Goal: Information Seeking & Learning: Understand process/instructions

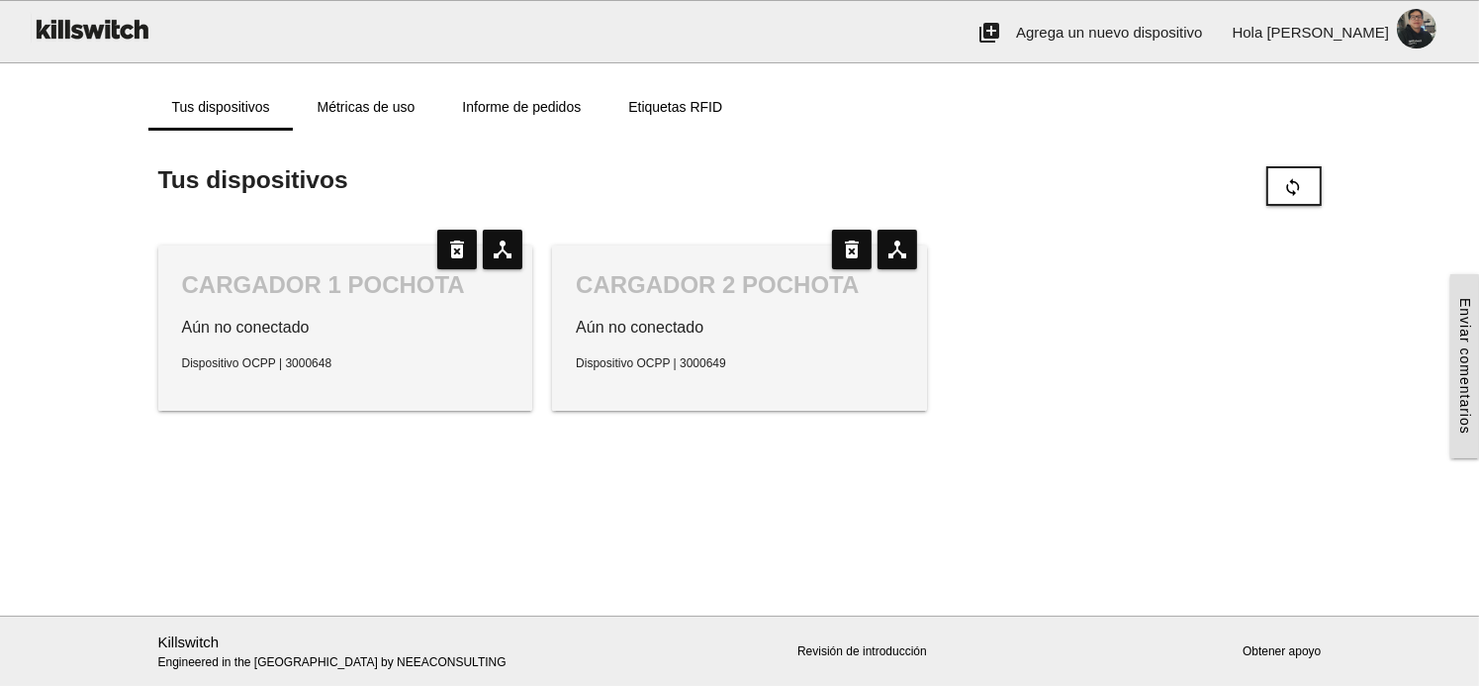
click at [692, 328] on p "Aún no conectado" at bounding box center [740, 328] width 328 height 24
click at [1264, 652] on link "Obtener apoyo" at bounding box center [1282, 651] width 78 height 14
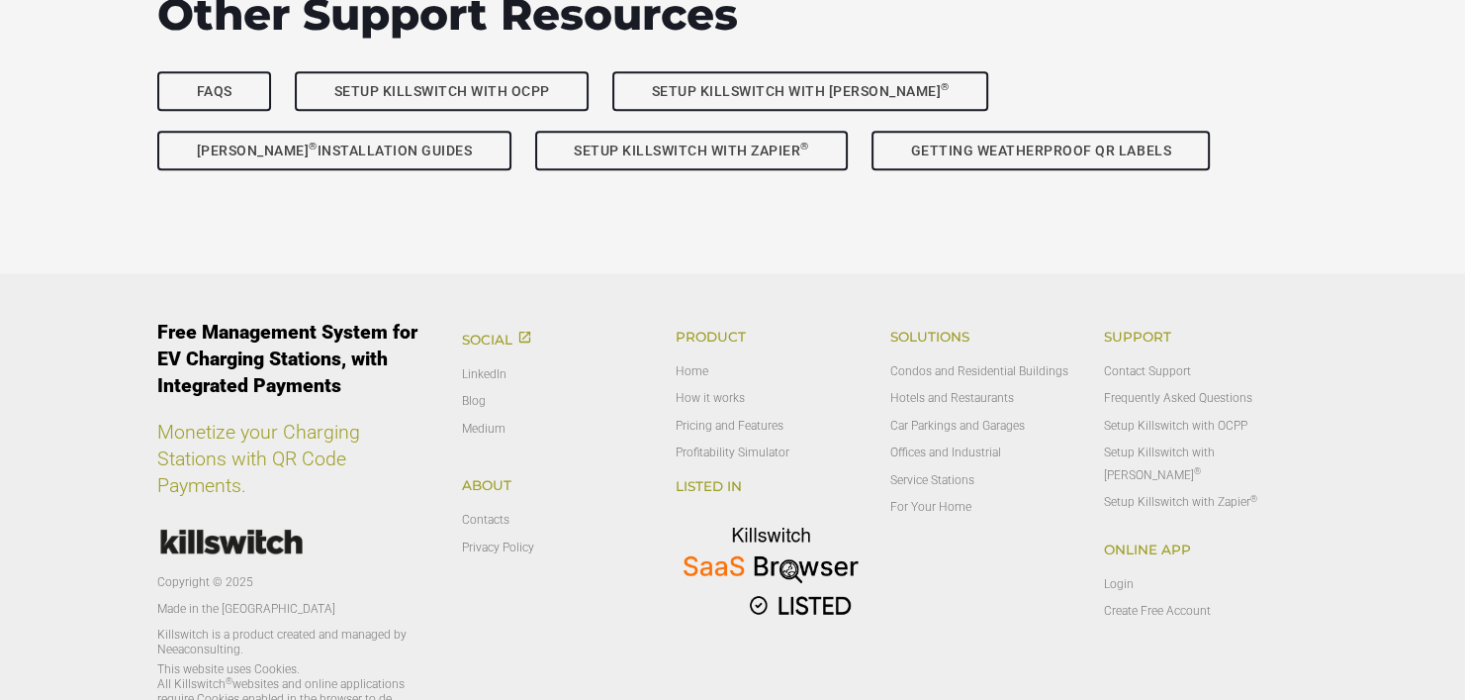
scroll to position [1506, 0]
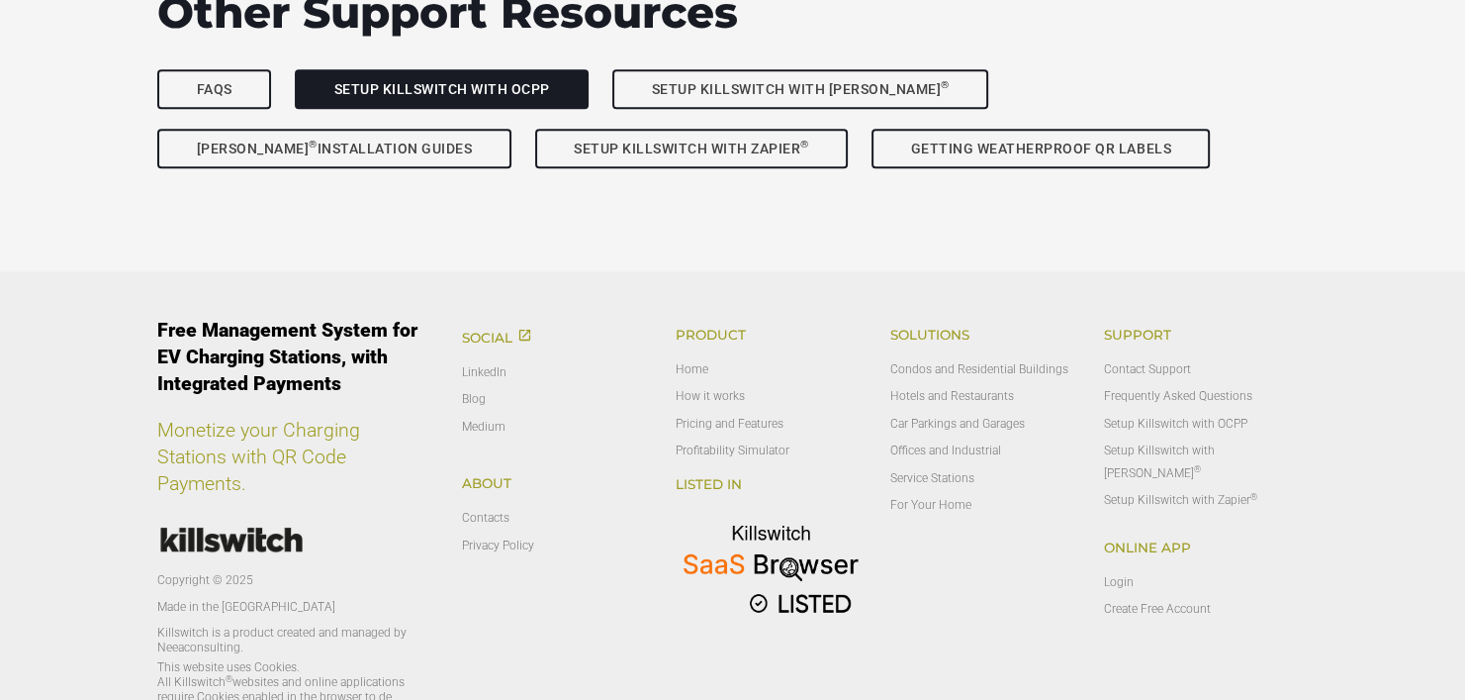
click at [450, 95] on link "Setup Killswitch with OCPP" at bounding box center [442, 89] width 294 height 40
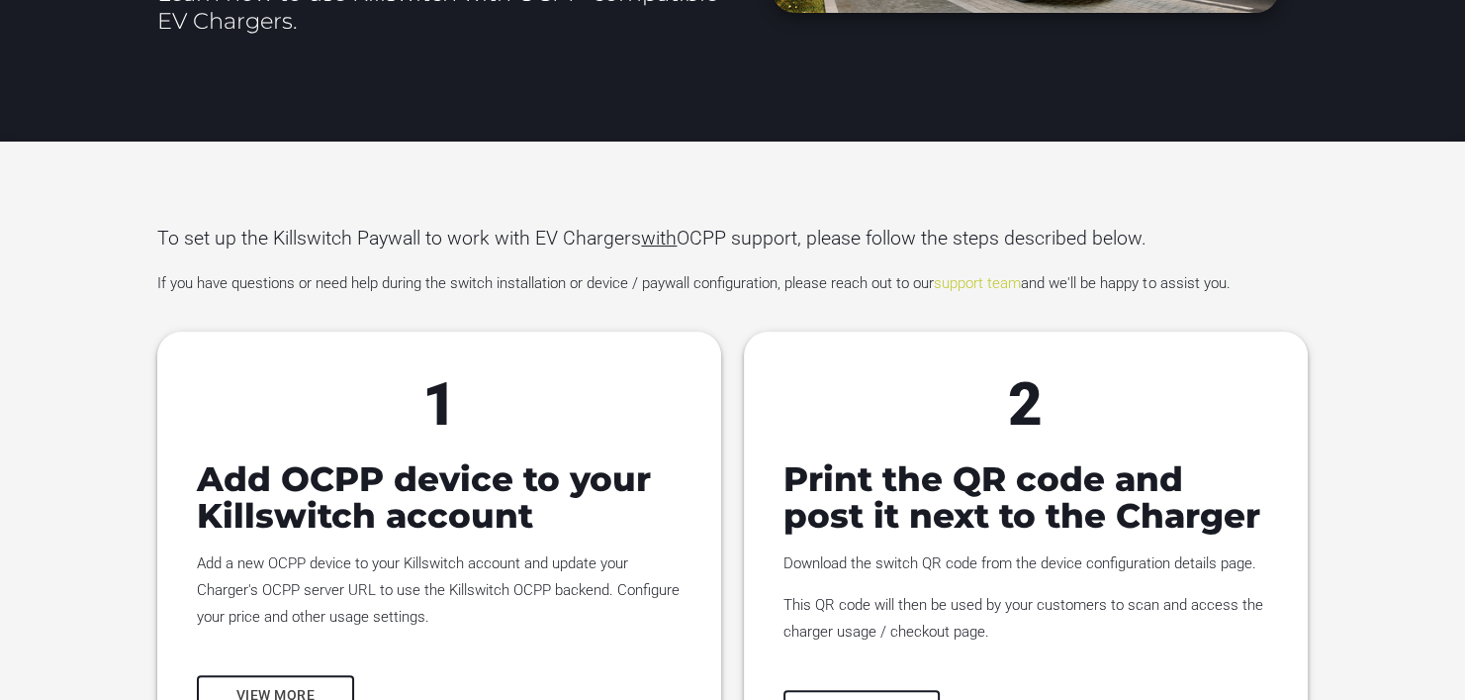
scroll to position [379, 0]
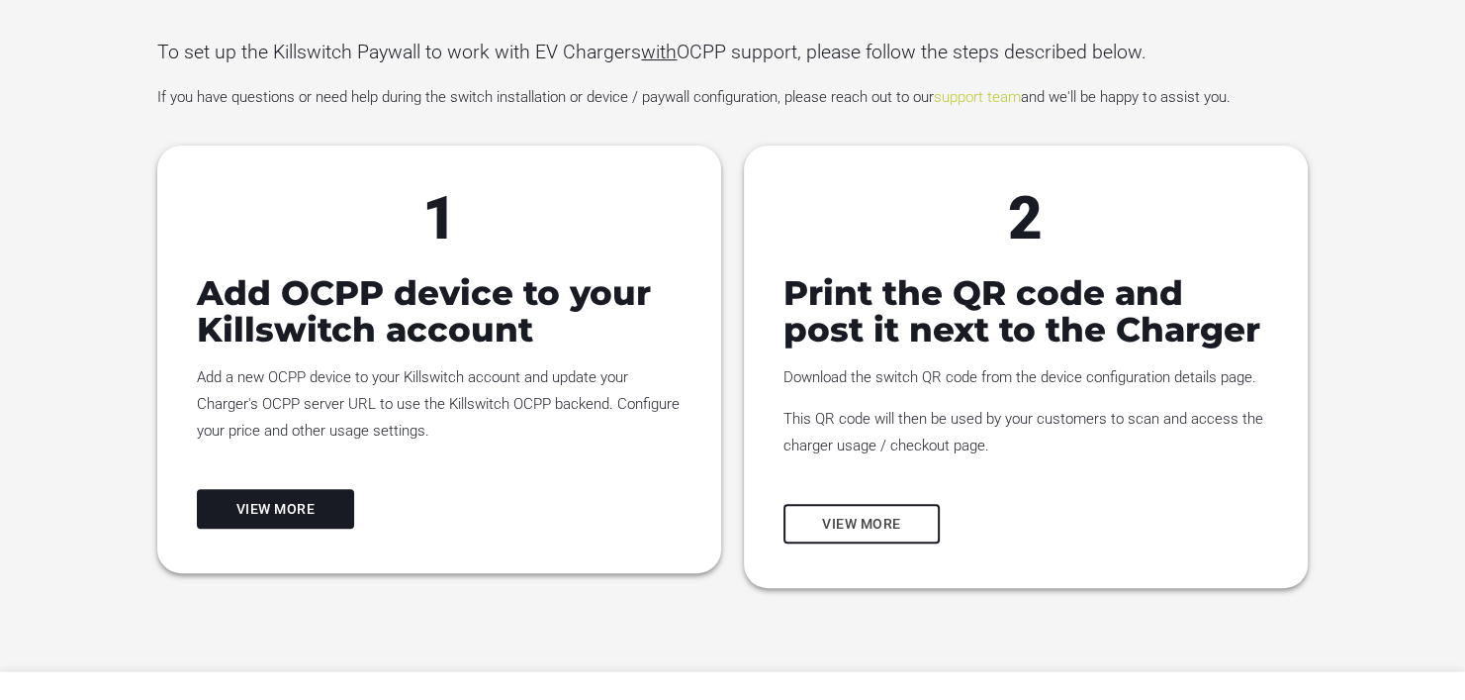
click at [282, 517] on link "View more" at bounding box center [275, 509] width 157 height 40
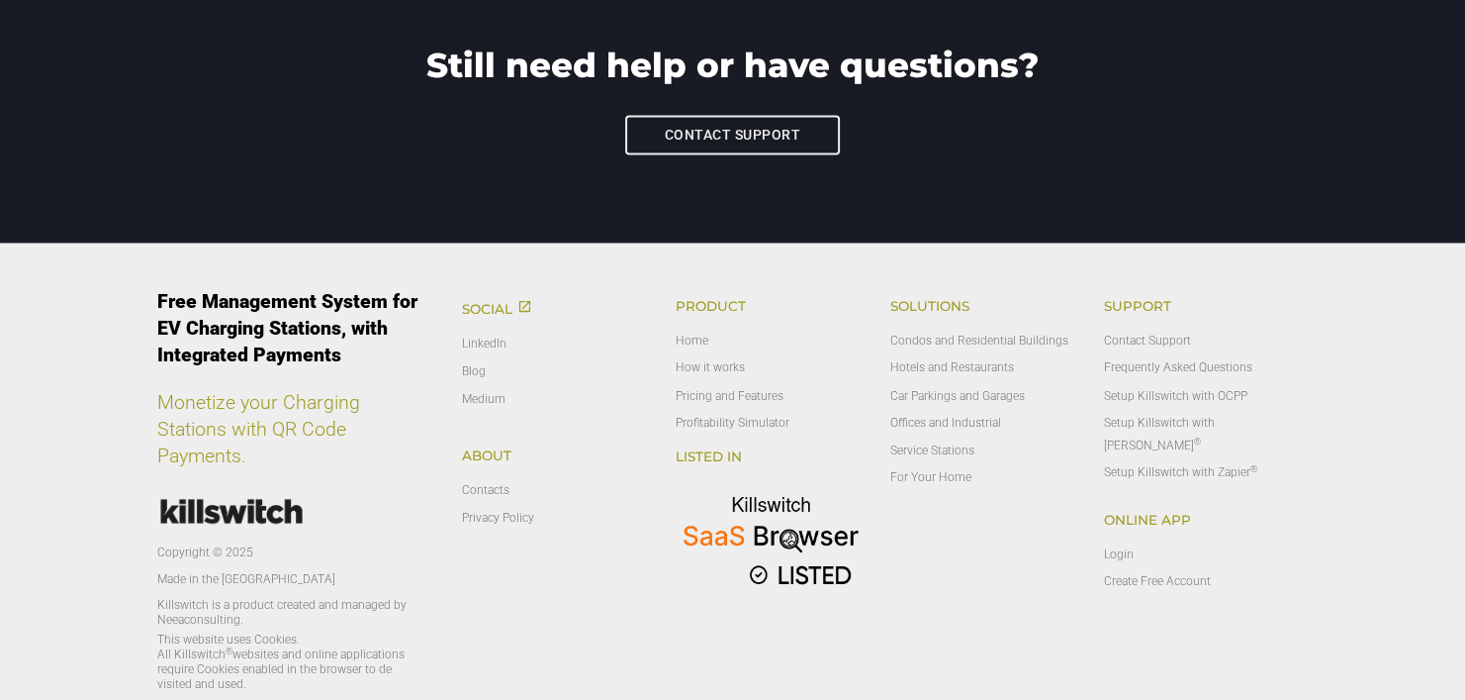
scroll to position [3385, 0]
